Goal: Information Seeking & Learning: Find specific fact

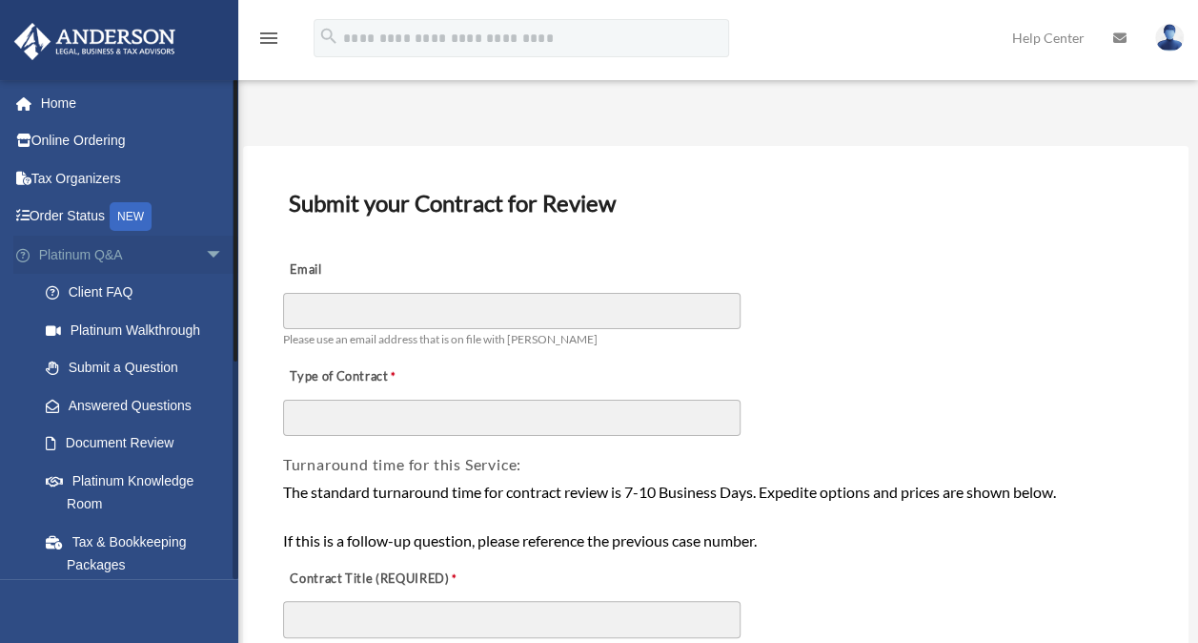
click at [89, 257] on link "Platinum Q&A arrow_drop_down" at bounding box center [132, 254] width 239 height 38
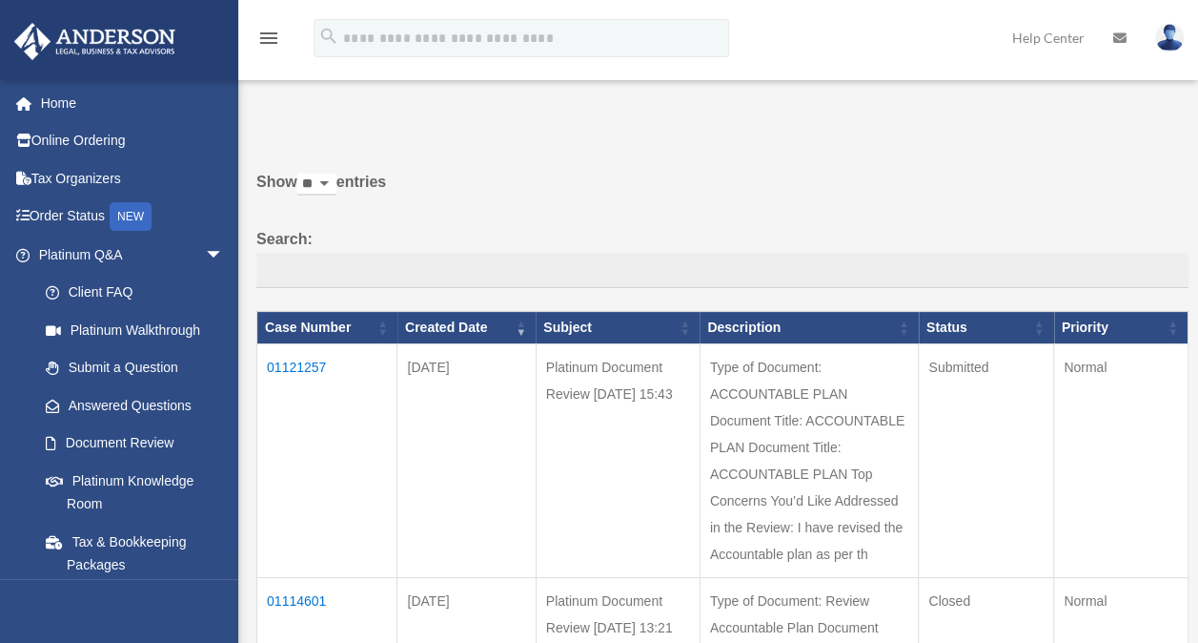
scroll to position [82, 0]
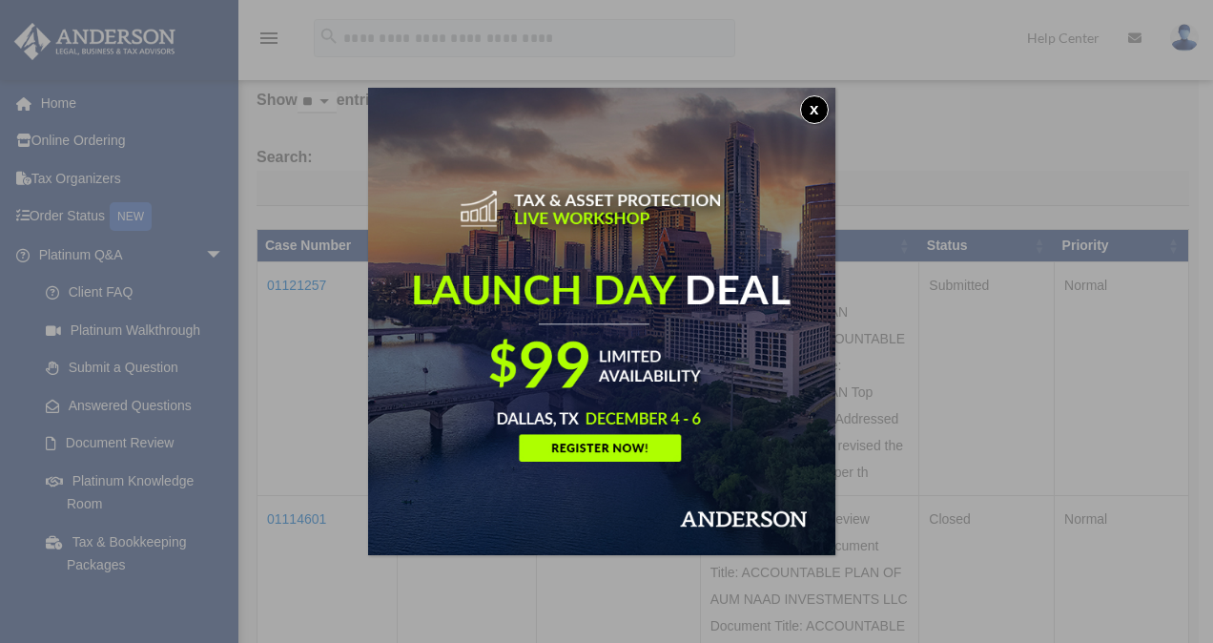
drag, startPoint x: 1204, startPoint y: 124, endPoint x: 1216, endPoint y: 244, distance: 120.7
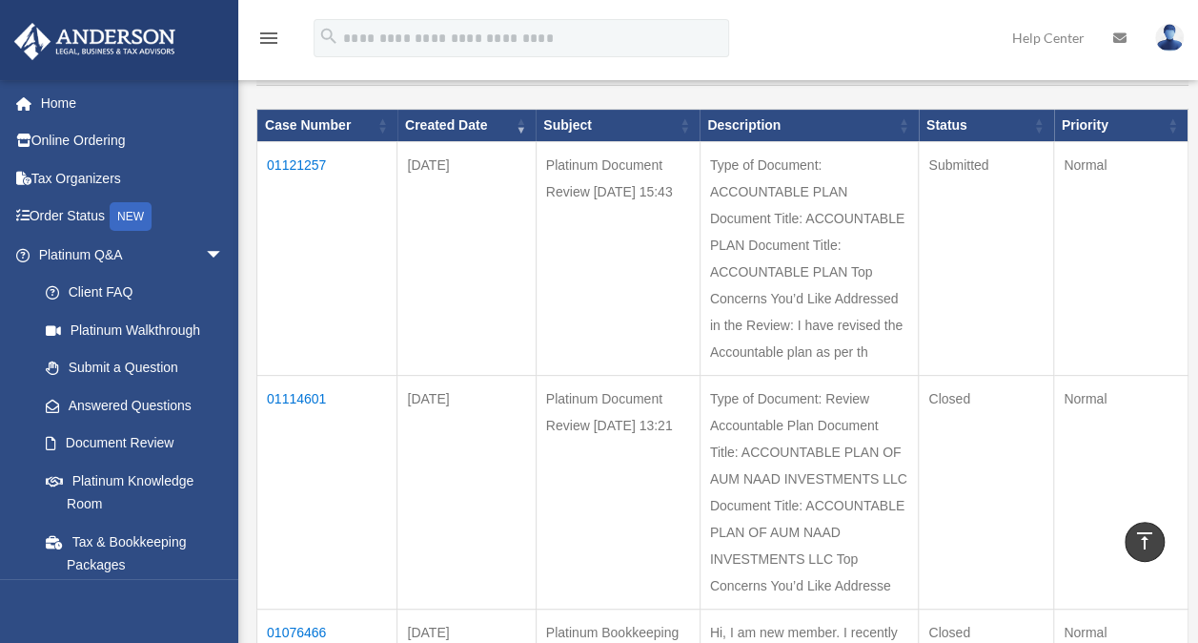
scroll to position [179, 0]
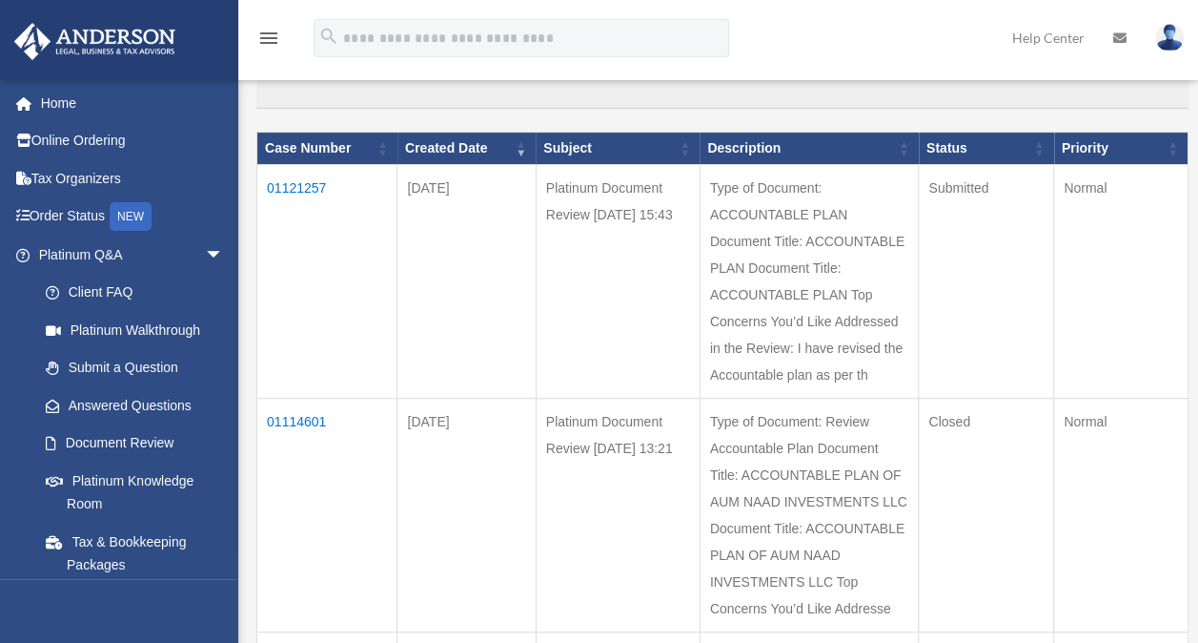
drag, startPoint x: 324, startPoint y: 471, endPoint x: 267, endPoint y: 468, distance: 57.3
click at [267, 468] on td "01114601" at bounding box center [327, 516] width 140 height 234
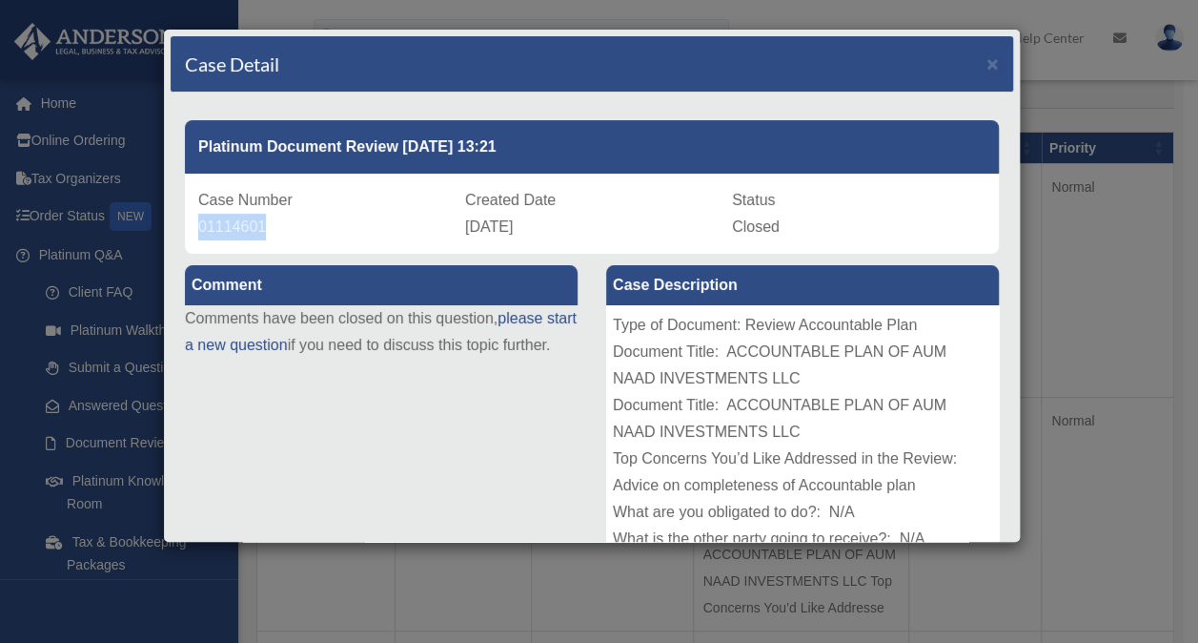
drag, startPoint x: 263, startPoint y: 225, endPoint x: 166, endPoint y: 219, distance: 97.4
click at [166, 219] on div "Case Detail × Platinum Document Review 09/17/2025 13:21 Case Number 01114601 Cr…" at bounding box center [592, 286] width 858 height 514
copy span "01114601"
click at [987, 62] on span "×" at bounding box center [993, 63] width 12 height 22
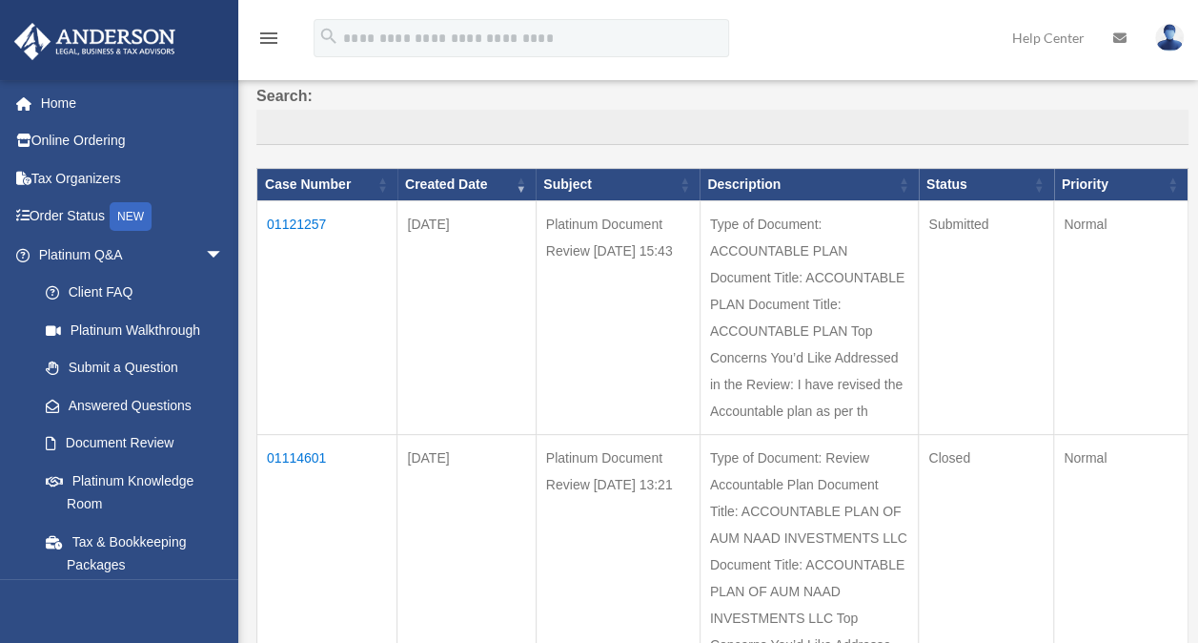
scroll to position [139, 0]
